Goal: Information Seeking & Learning: Learn about a topic

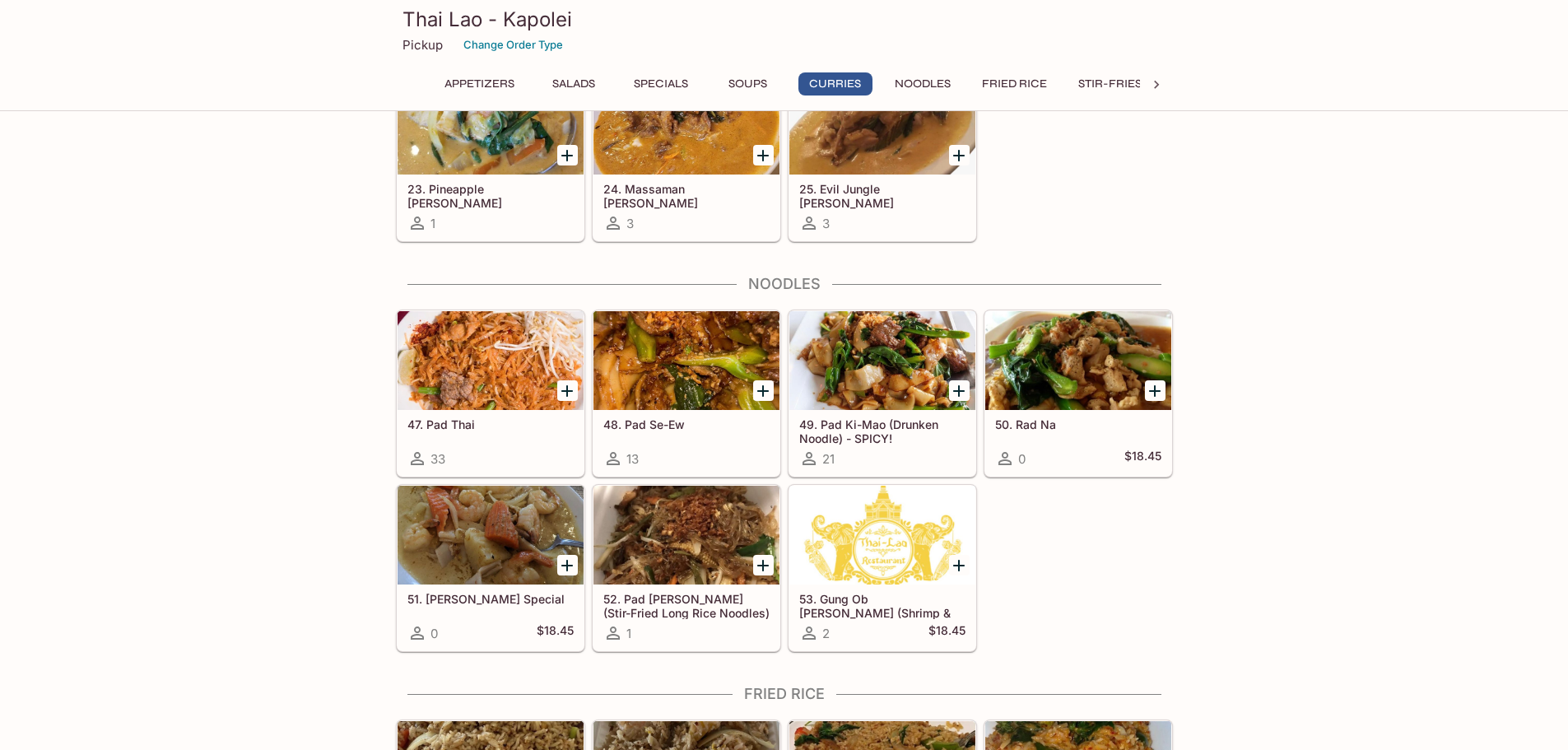
scroll to position [2386, 0]
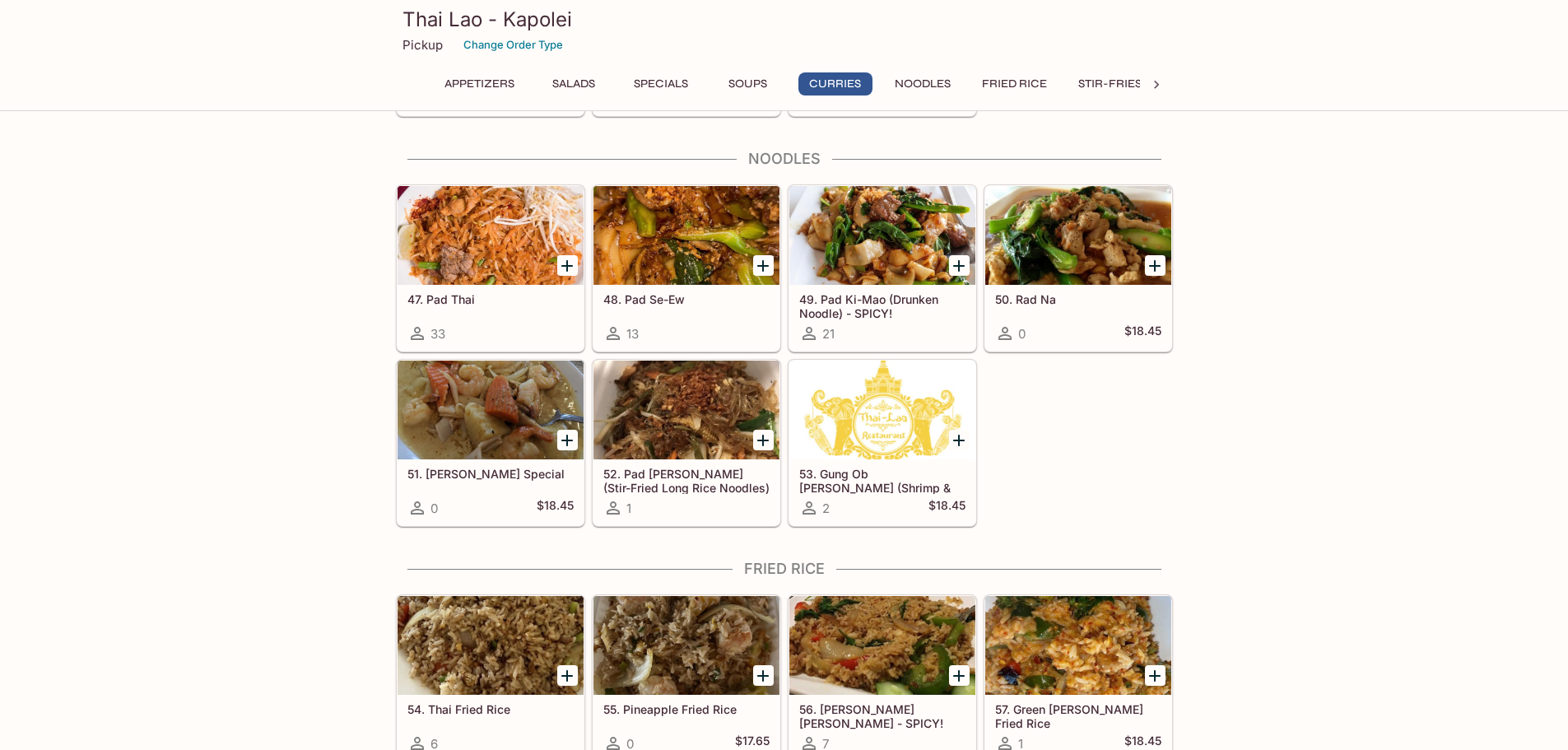
click at [849, 474] on h5 "53. Gung Ob [PERSON_NAME] (Shrimp & Thread Casserole)" at bounding box center [883, 480] width 166 height 27
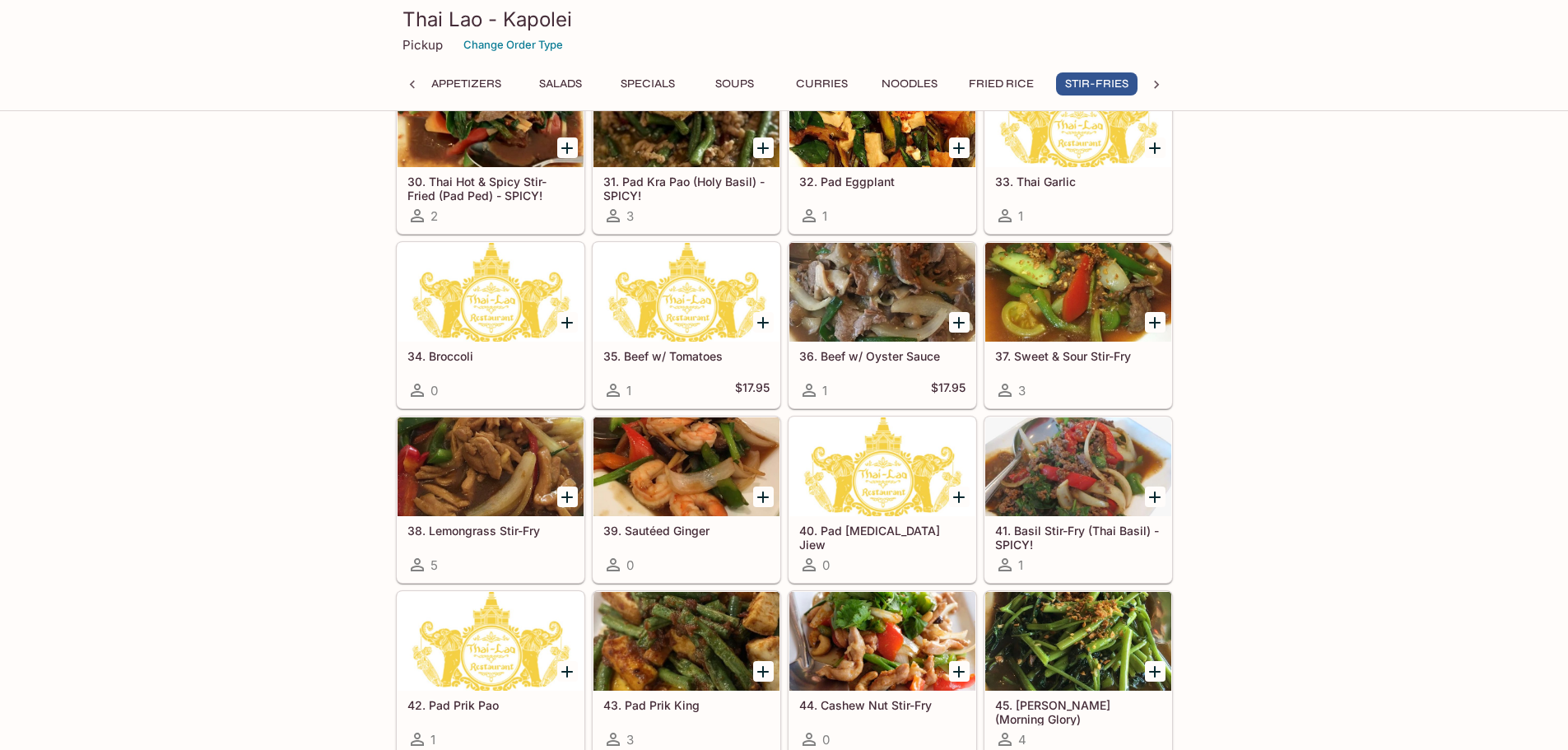
scroll to position [0, 13]
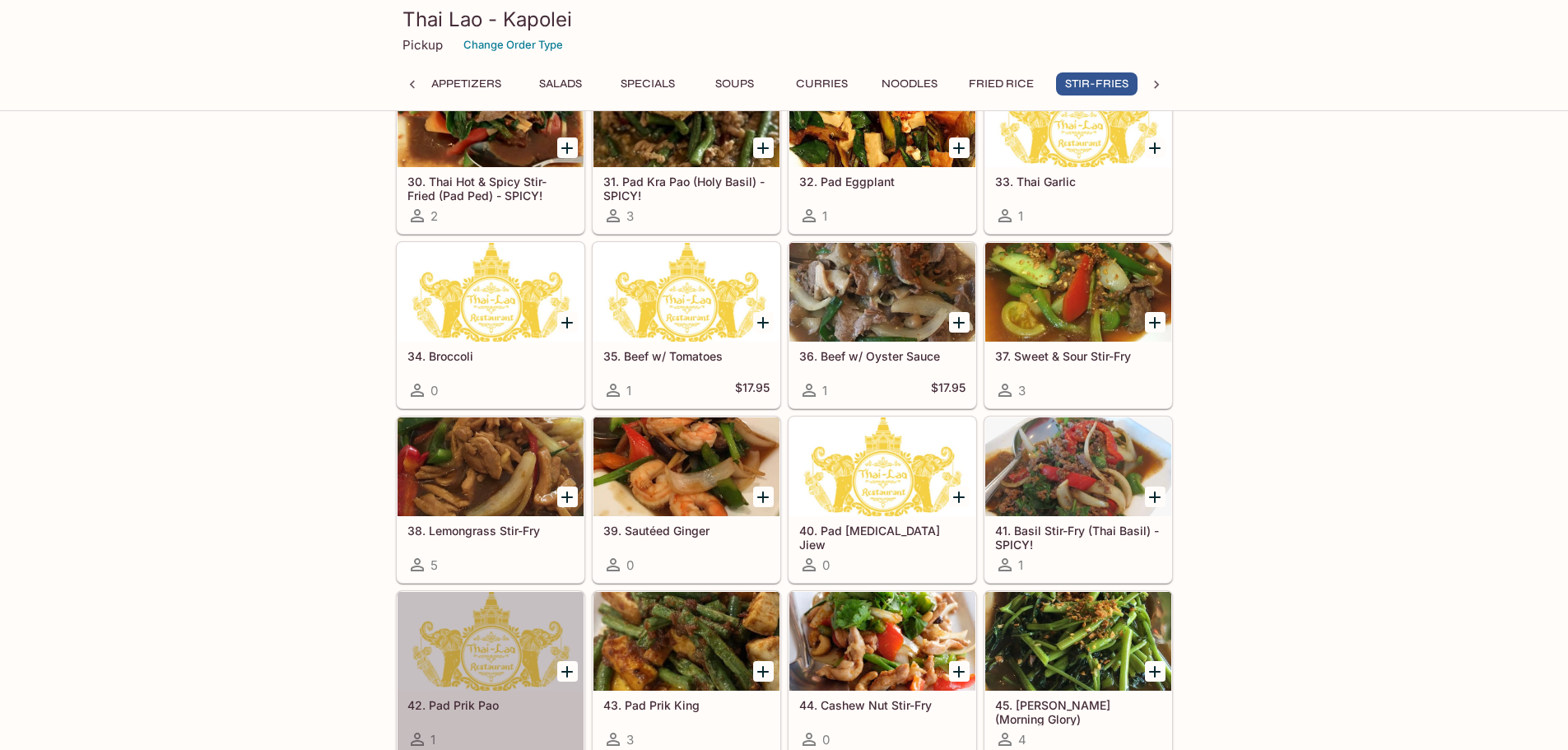
click at [518, 674] on div at bounding box center [491, 641] width 186 height 99
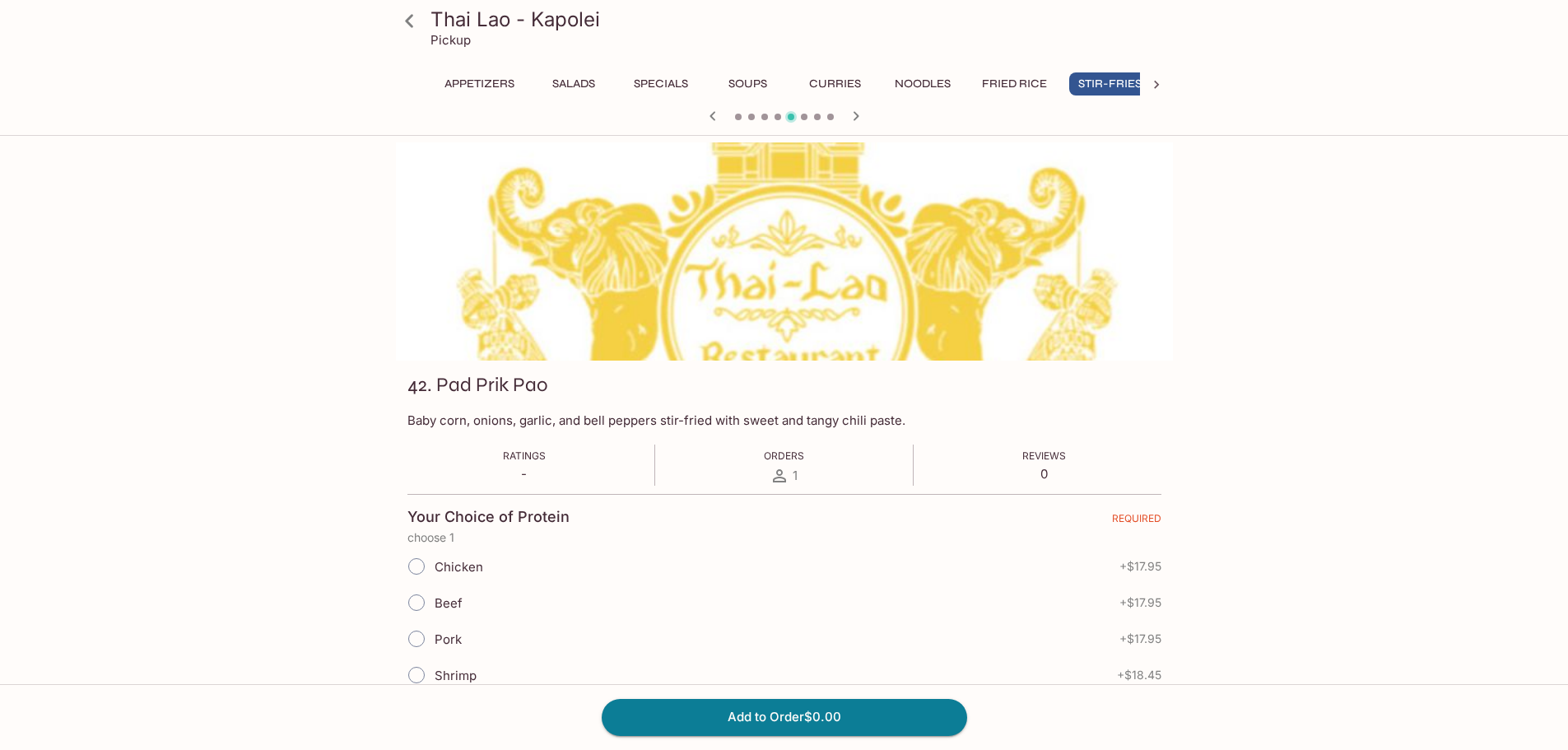
scroll to position [0, 13]
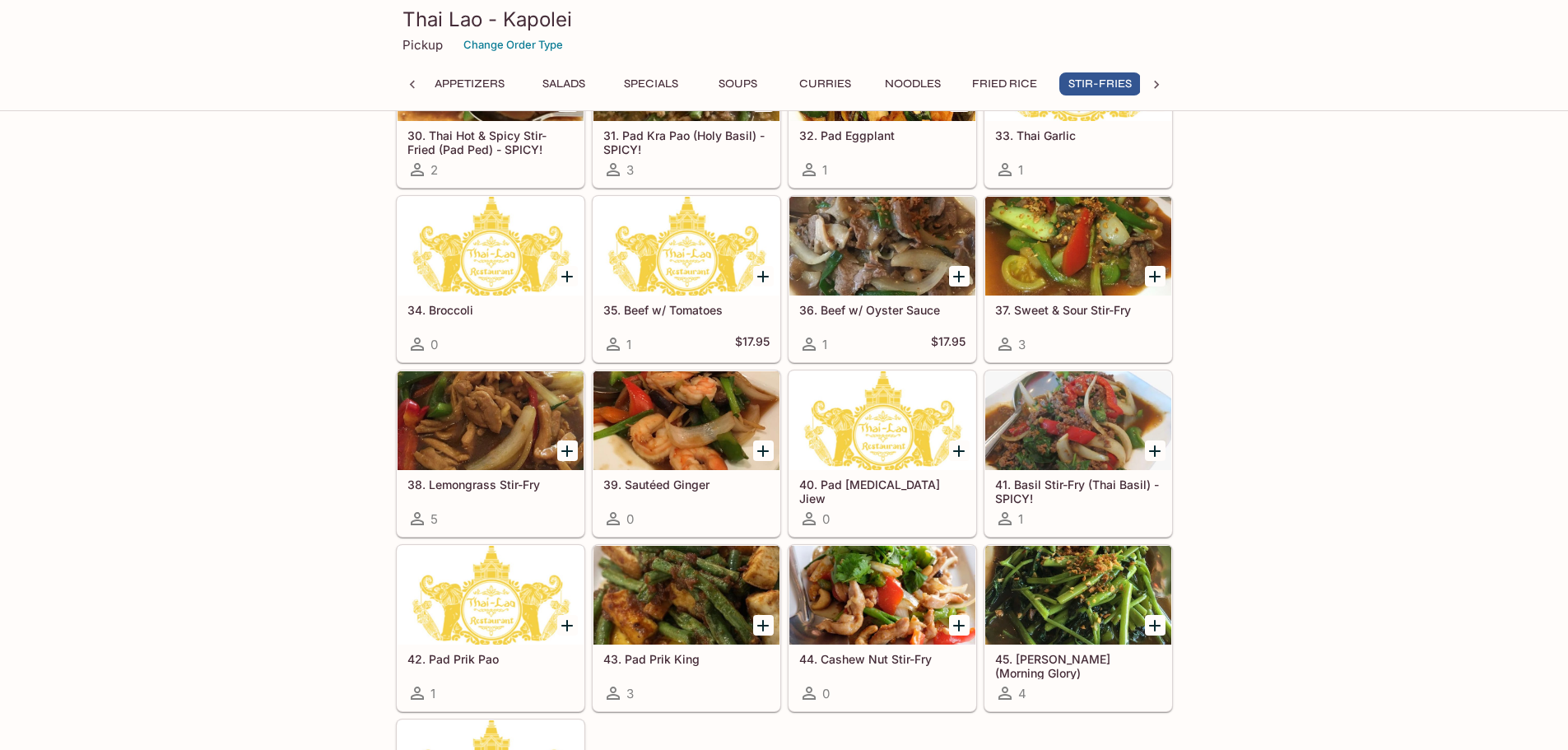
scroll to position [0, 13]
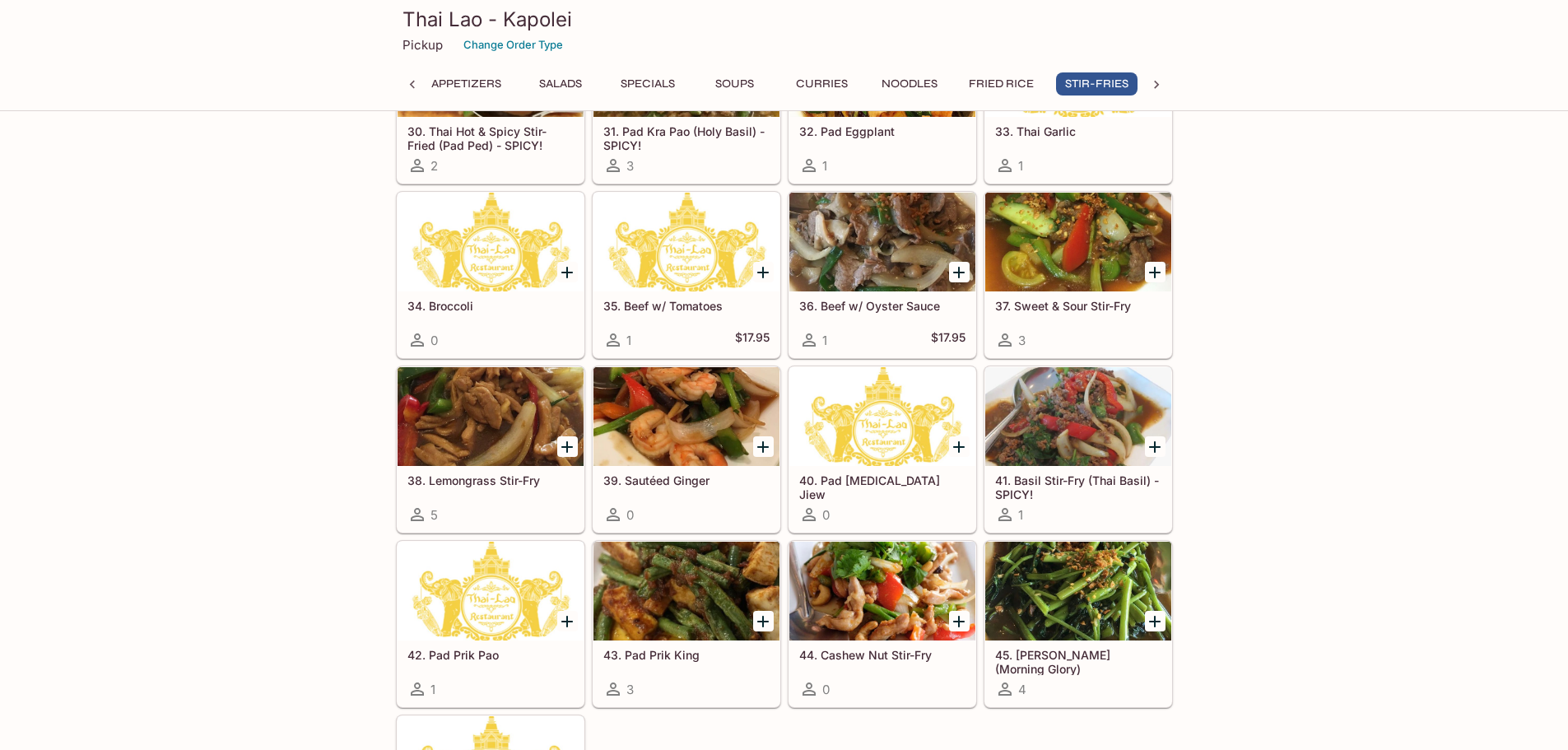
click at [477, 665] on div "42. Pad Prik Pao 1" at bounding box center [491, 673] width 186 height 66
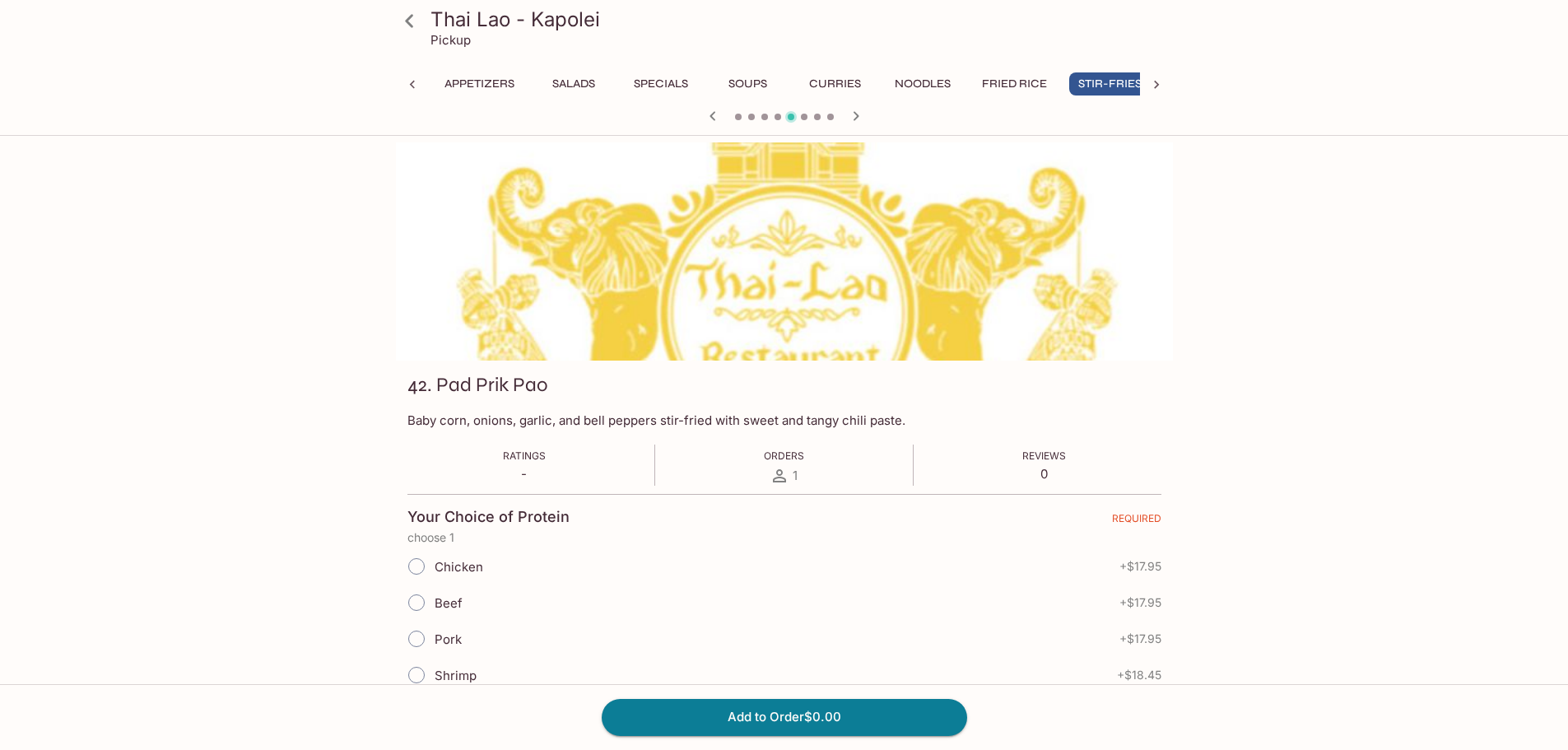
scroll to position [0, 13]
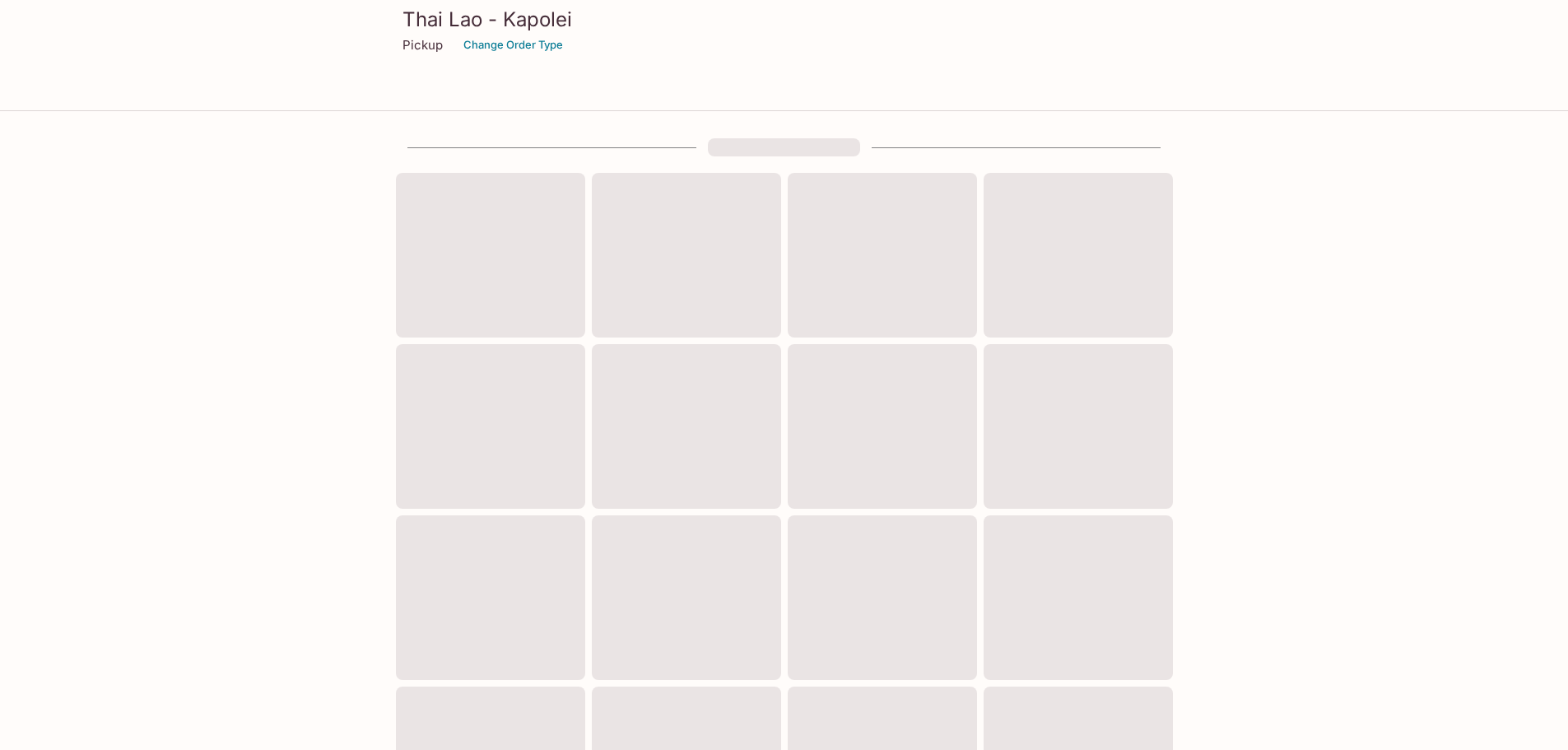
scroll to position [443, 0]
